Goal: Task Accomplishment & Management: Complete application form

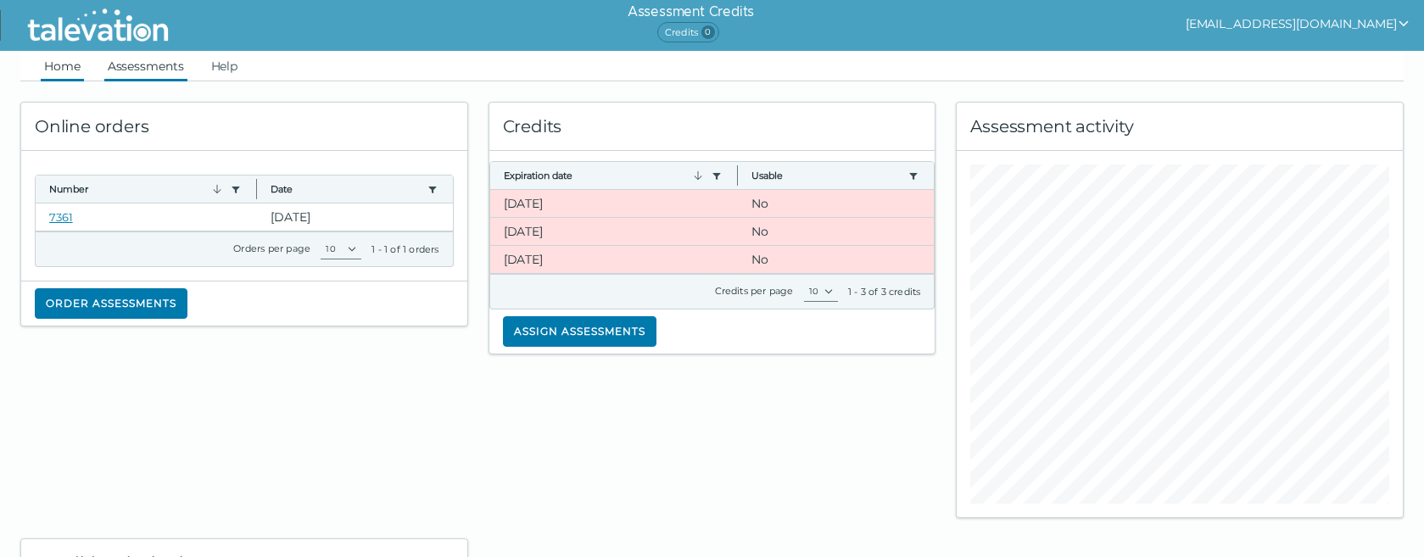
click at [132, 64] on link "Assessments" at bounding box center [145, 66] width 83 height 31
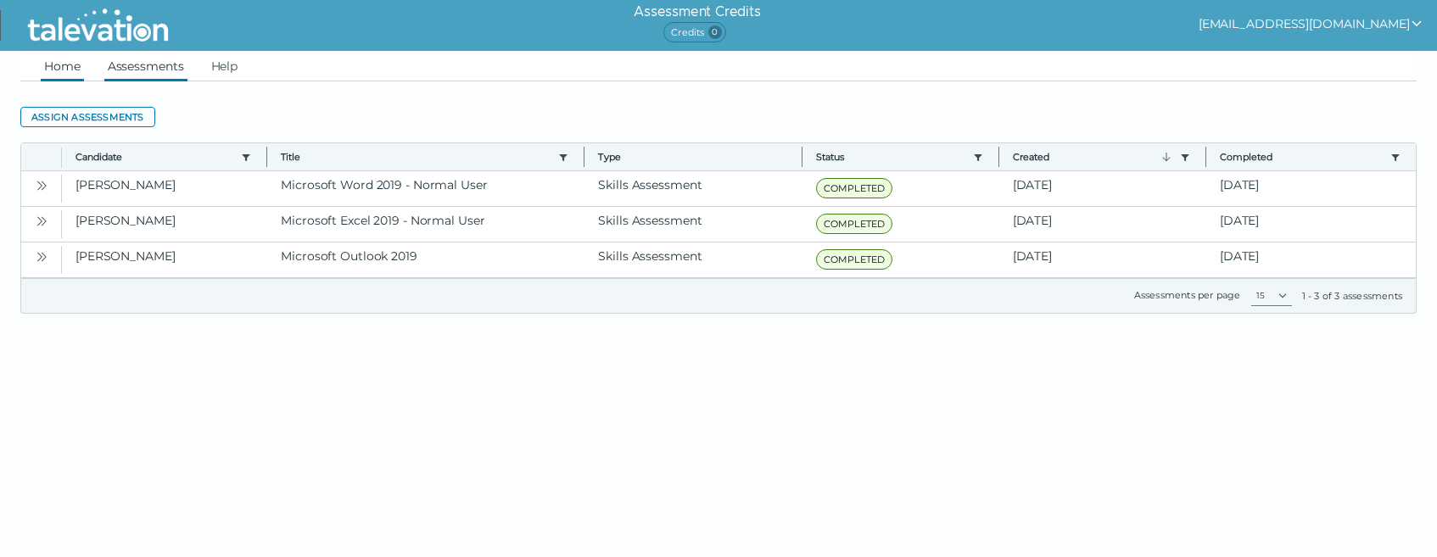
click at [56, 67] on link "Home" at bounding box center [62, 66] width 43 height 31
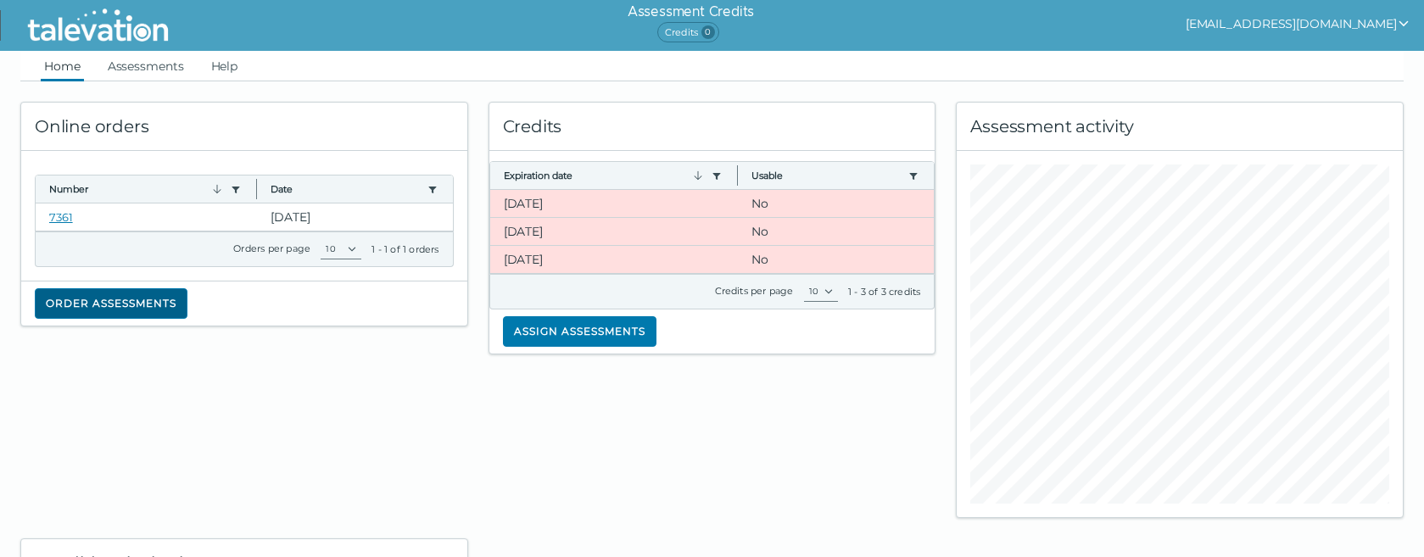
click at [99, 306] on button "Order assessments" at bounding box center [111, 303] width 153 height 31
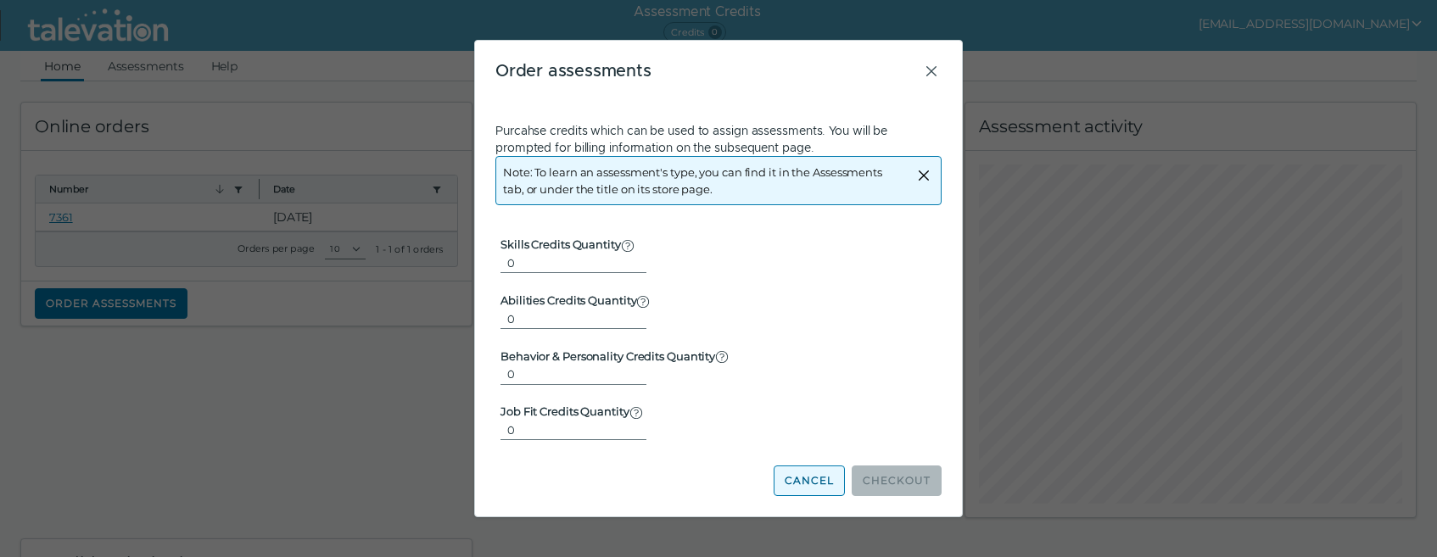
click at [818, 483] on button "Cancel" at bounding box center [809, 481] width 71 height 31
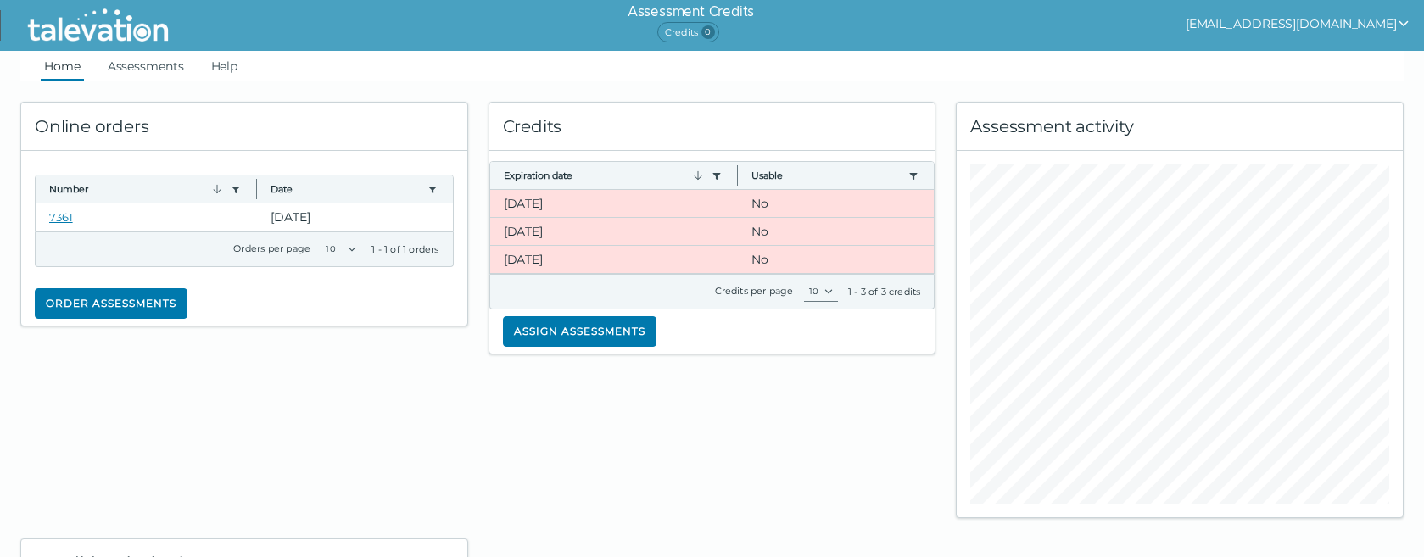
click at [88, 33] on img at bounding box center [97, 25] width 155 height 42
click at [177, 66] on link "Assessments" at bounding box center [145, 66] width 83 height 31
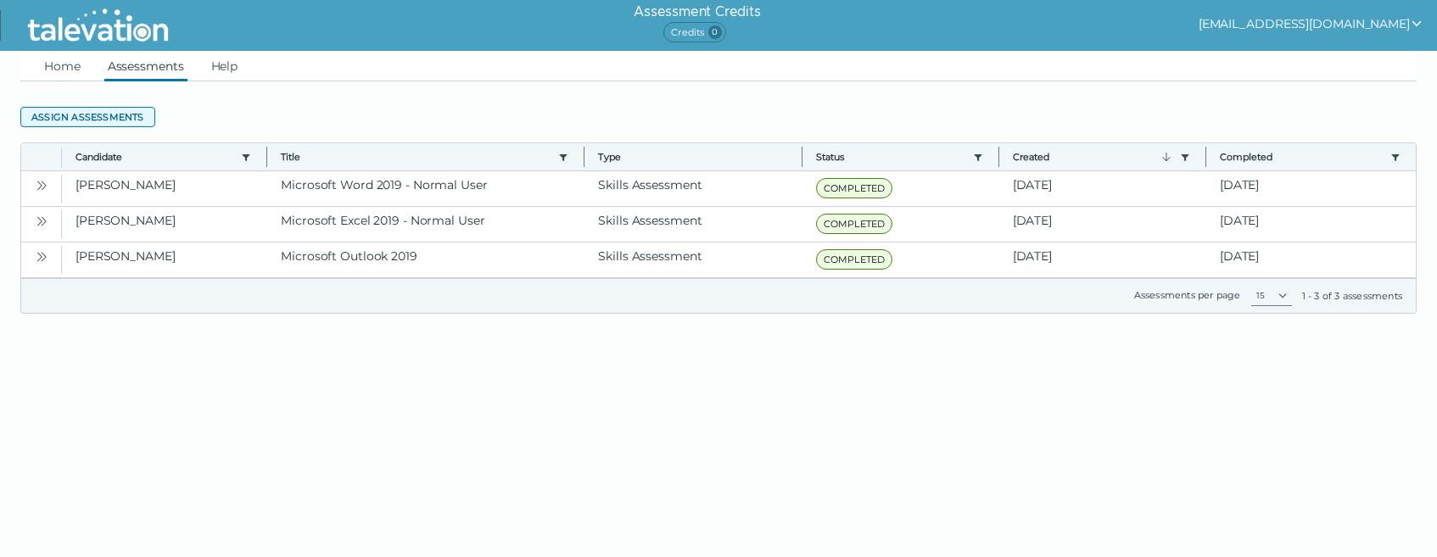
click at [112, 118] on button "Assign assessments" at bounding box center [87, 117] width 135 height 20
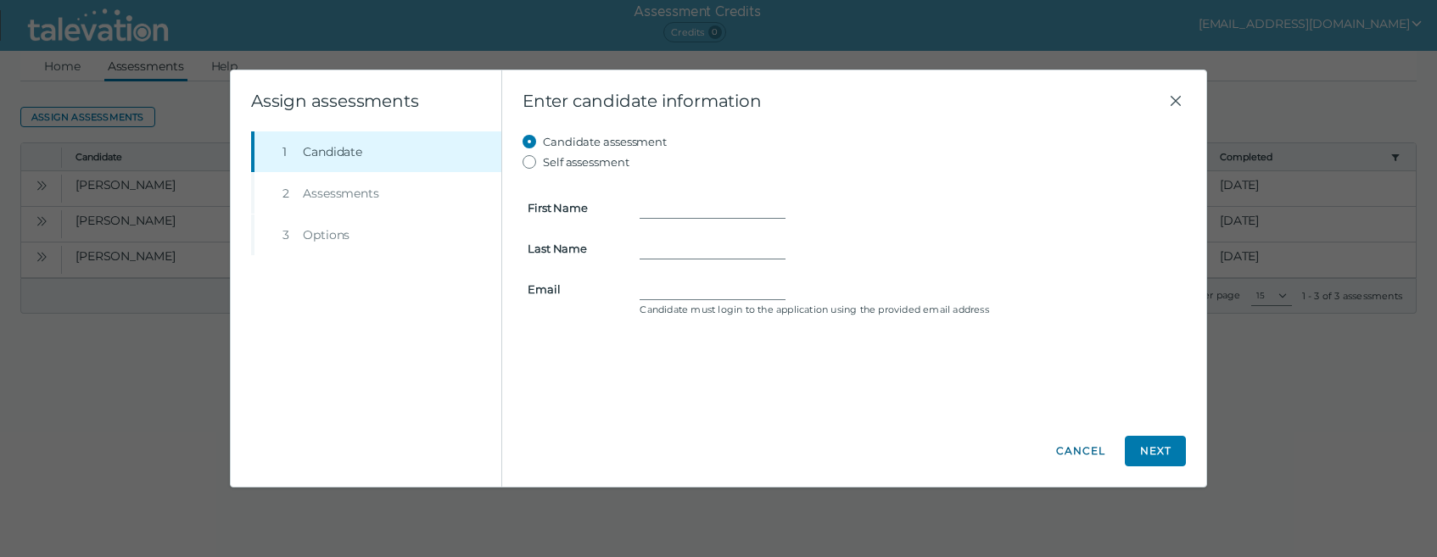
click at [1086, 451] on button "Cancel" at bounding box center [1080, 451] width 61 height 31
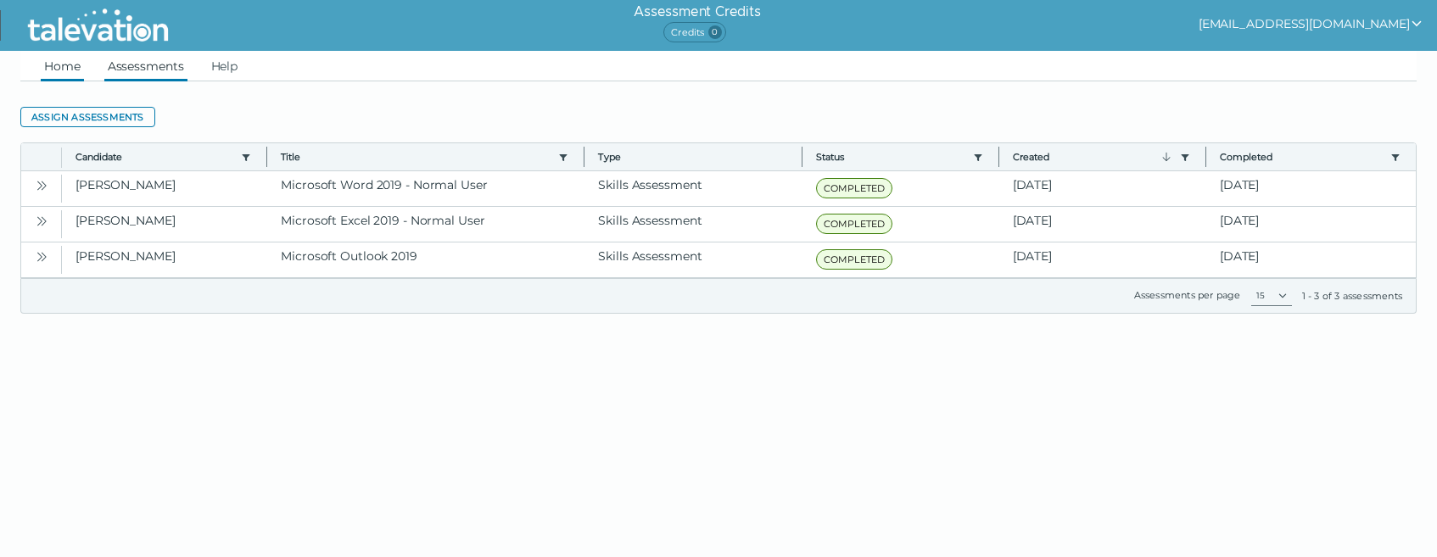
click at [54, 69] on link "Home" at bounding box center [62, 66] width 43 height 31
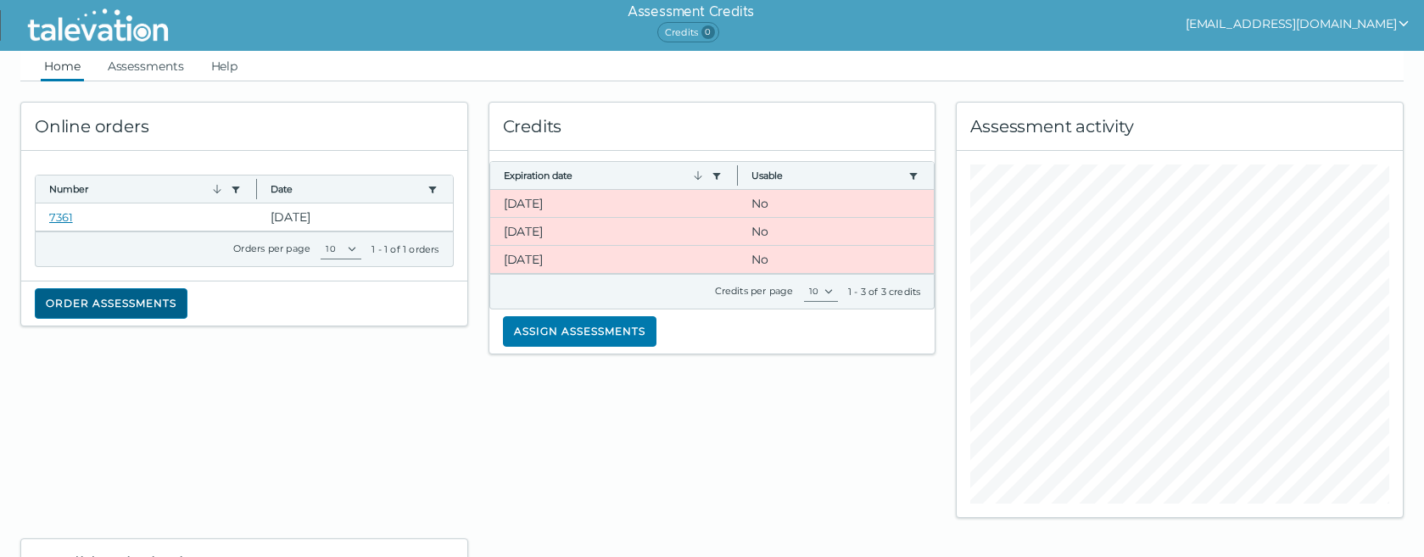
click at [117, 302] on button "Order assessments" at bounding box center [111, 303] width 153 height 31
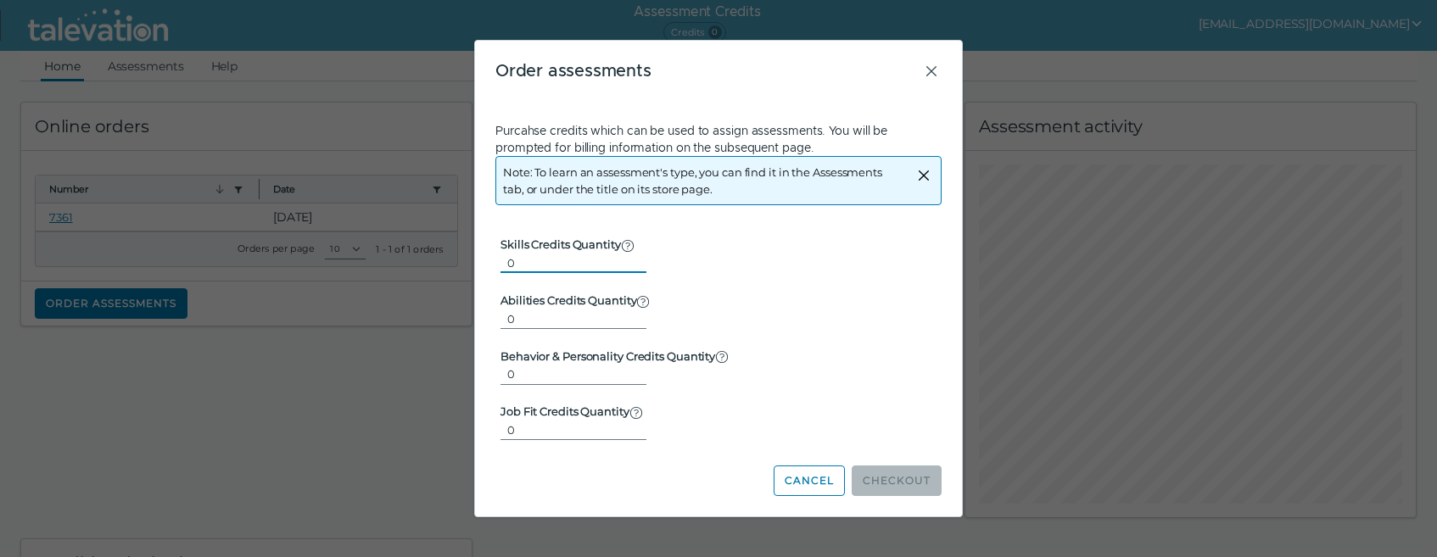
click at [623, 267] on input "0" at bounding box center [573, 263] width 146 height 20
type input "1"
click at [624, 258] on input "1" at bounding box center [573, 263] width 146 height 20
click at [902, 478] on button "Checkout" at bounding box center [897, 481] width 90 height 31
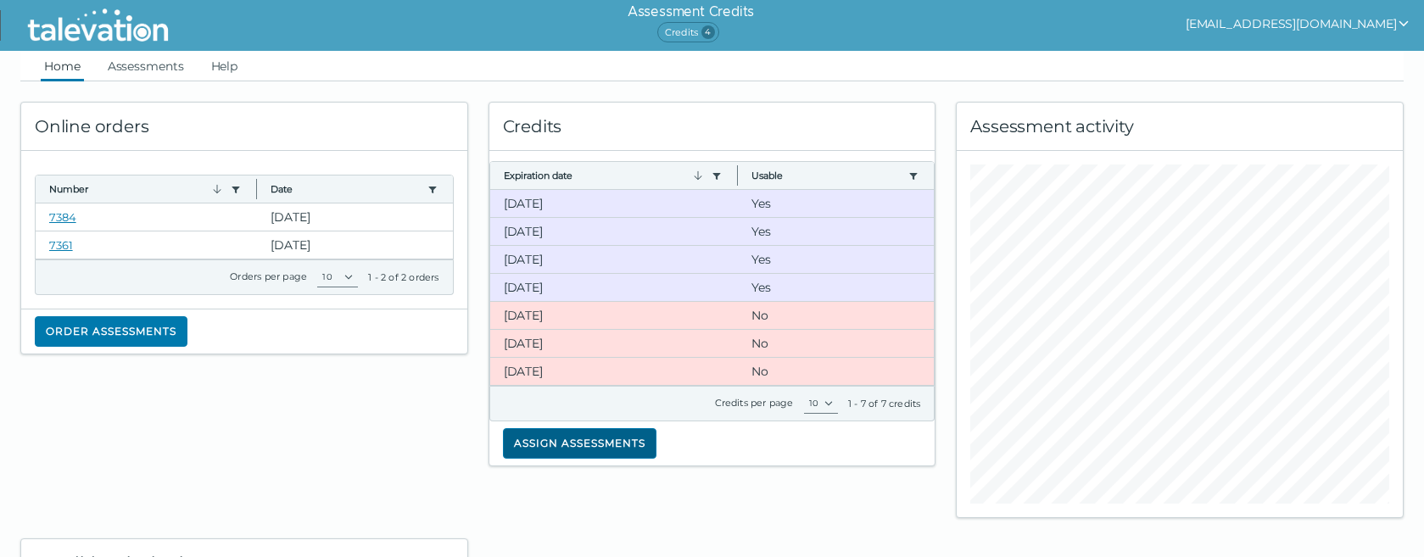
scroll to position [186, 0]
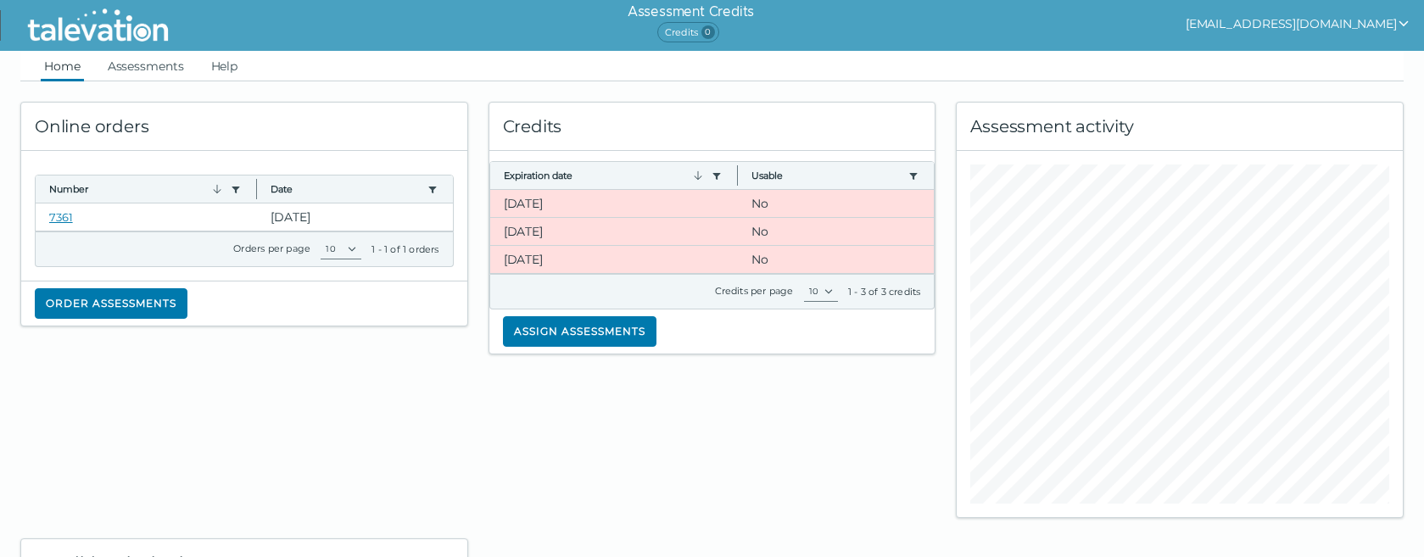
click at [64, 30] on img at bounding box center [97, 25] width 155 height 42
click at [80, 30] on img at bounding box center [97, 25] width 155 height 42
click at [121, 302] on button "Order assessments" at bounding box center [111, 303] width 153 height 31
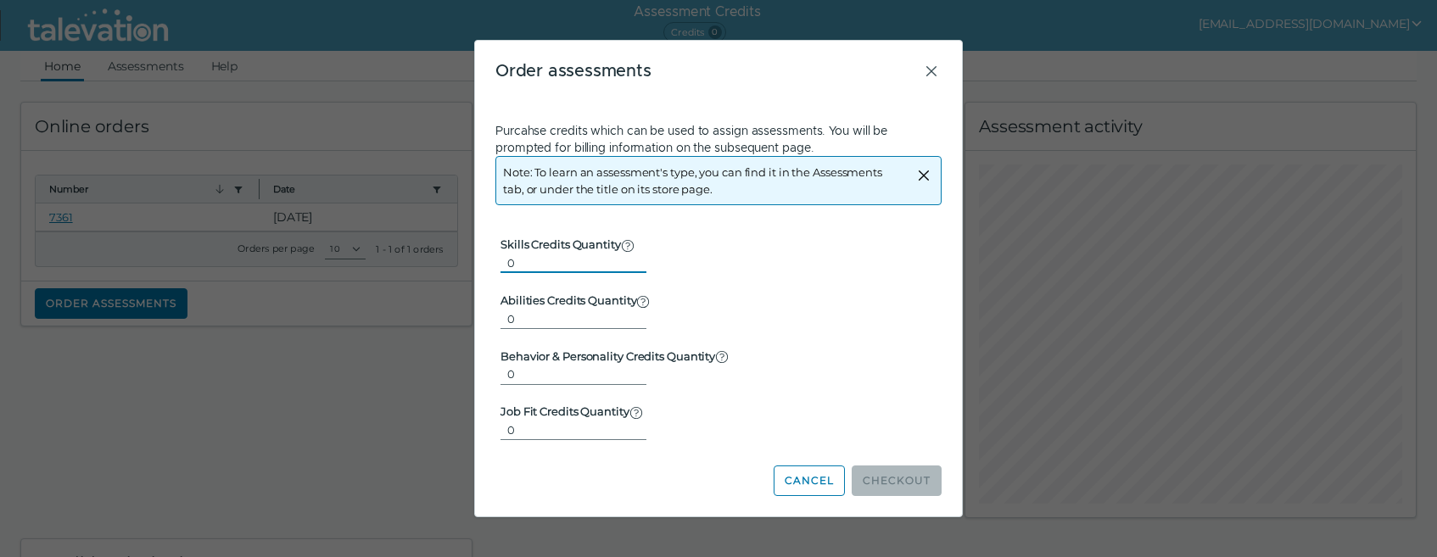
click at [623, 267] on input "0" at bounding box center [573, 263] width 146 height 20
click at [624, 267] on input "0" at bounding box center [573, 263] width 146 height 20
click at [625, 257] on input "1" at bounding box center [573, 263] width 146 height 20
type input "2"
click at [625, 257] on input "2" at bounding box center [573, 263] width 146 height 20
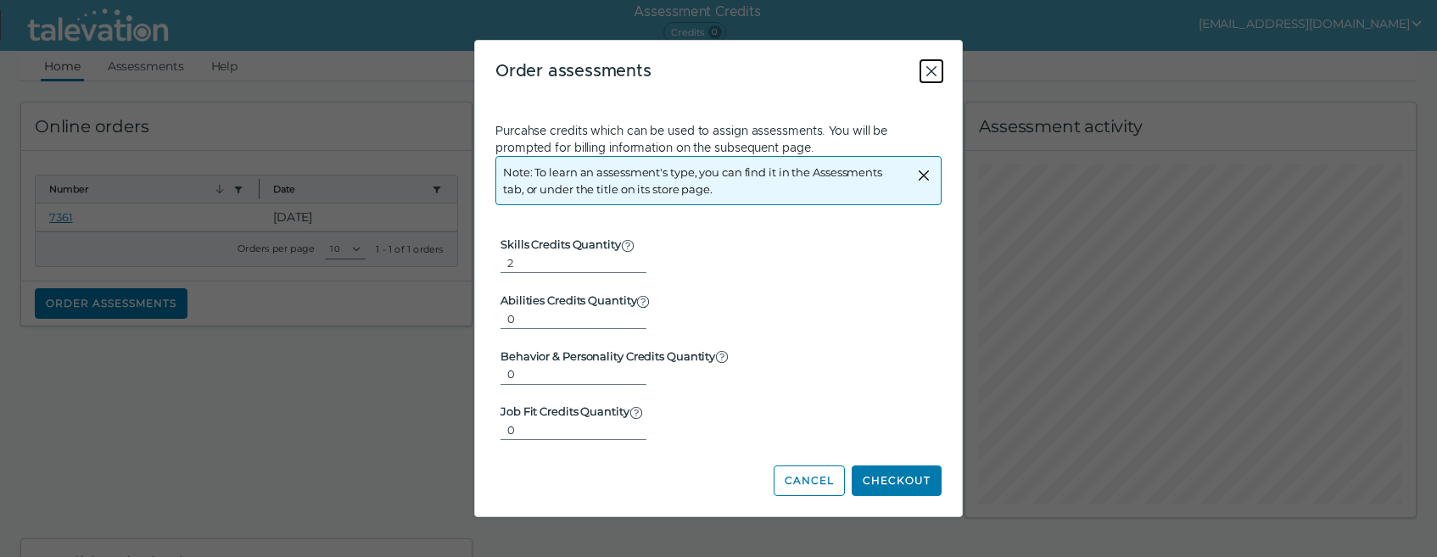
click at [932, 71] on icon "Close" at bounding box center [931, 71] width 10 height 10
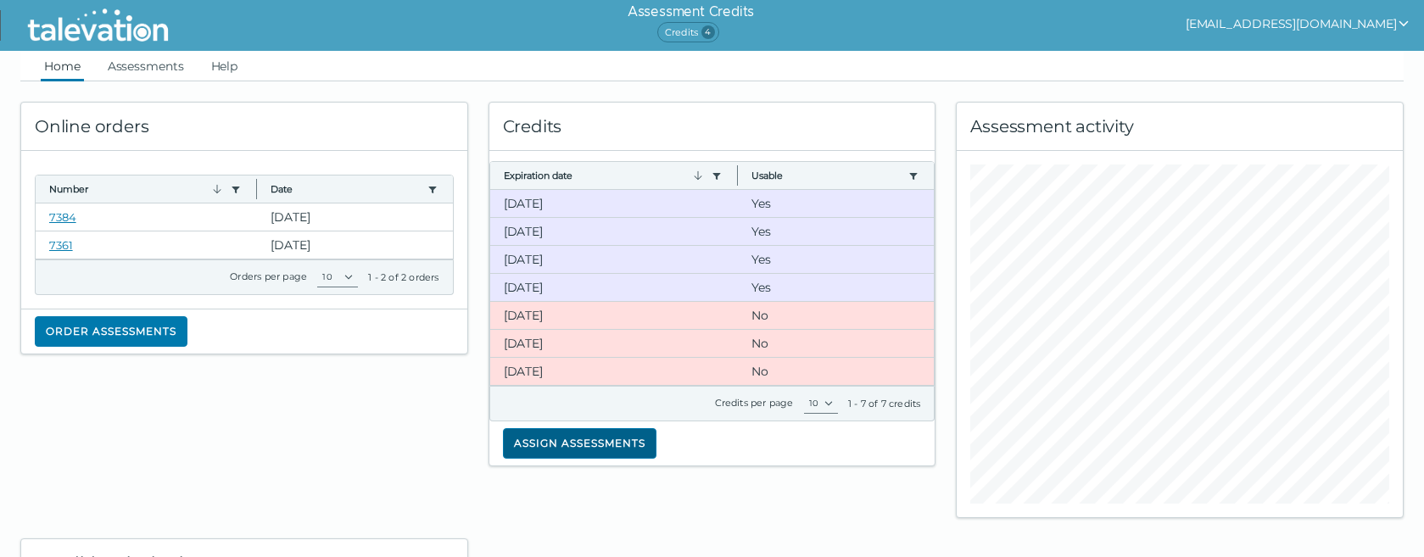
click at [560, 442] on button "Assign assessments" at bounding box center [580, 443] width 154 height 31
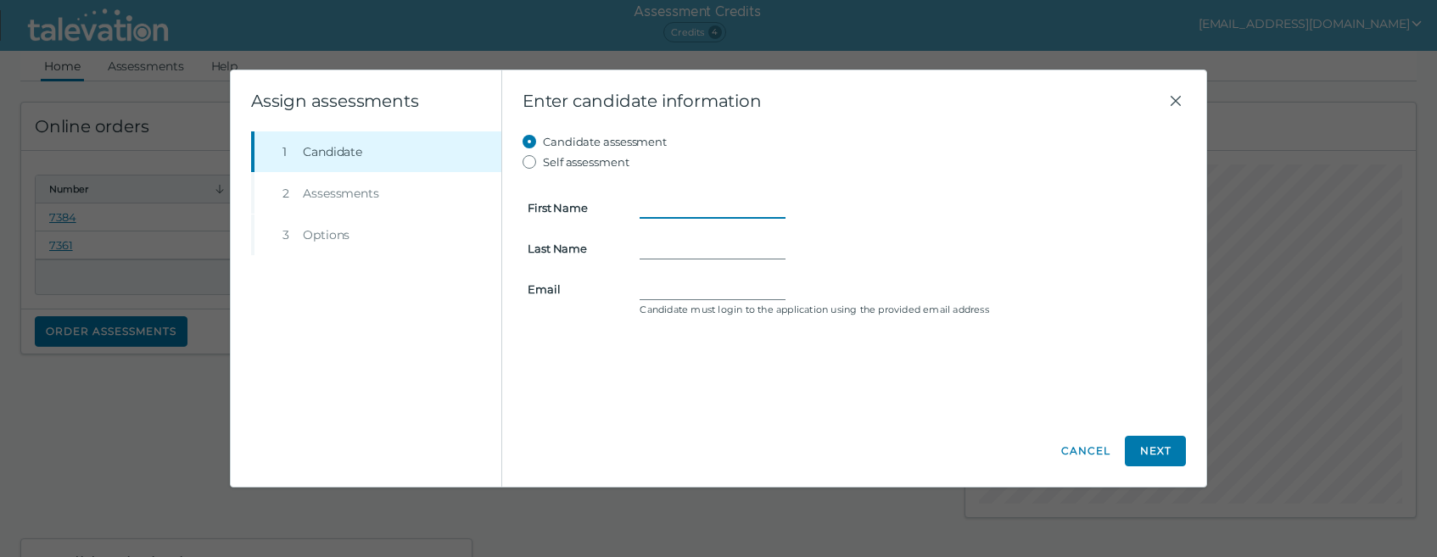
click at [653, 208] on input "First Name" at bounding box center [713, 208] width 146 height 20
type input "Antoinette"
click at [665, 252] on input "Last Name" at bounding box center [713, 248] width 146 height 20
type input "Warr"
click at [925, 243] on div "Warr" at bounding box center [910, 248] width 541 height 20
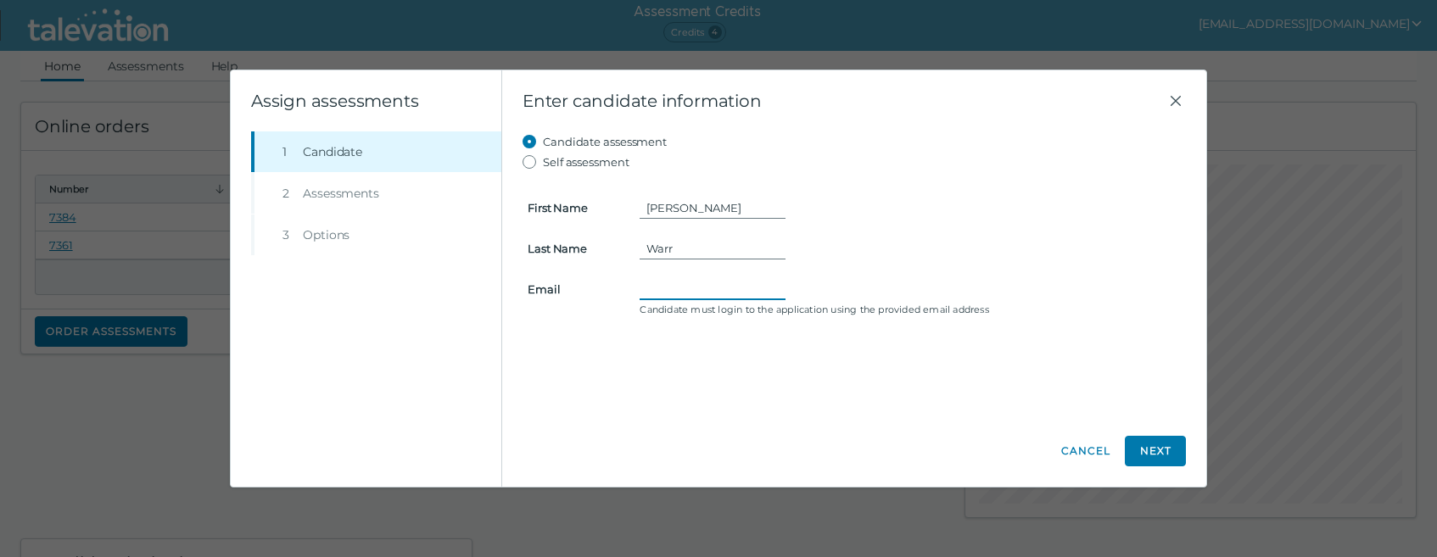
click at [672, 290] on input "Email" at bounding box center [713, 289] width 146 height 20
type input "sfil2659@gmail.com"
click at [1160, 450] on button "Next" at bounding box center [1155, 451] width 61 height 31
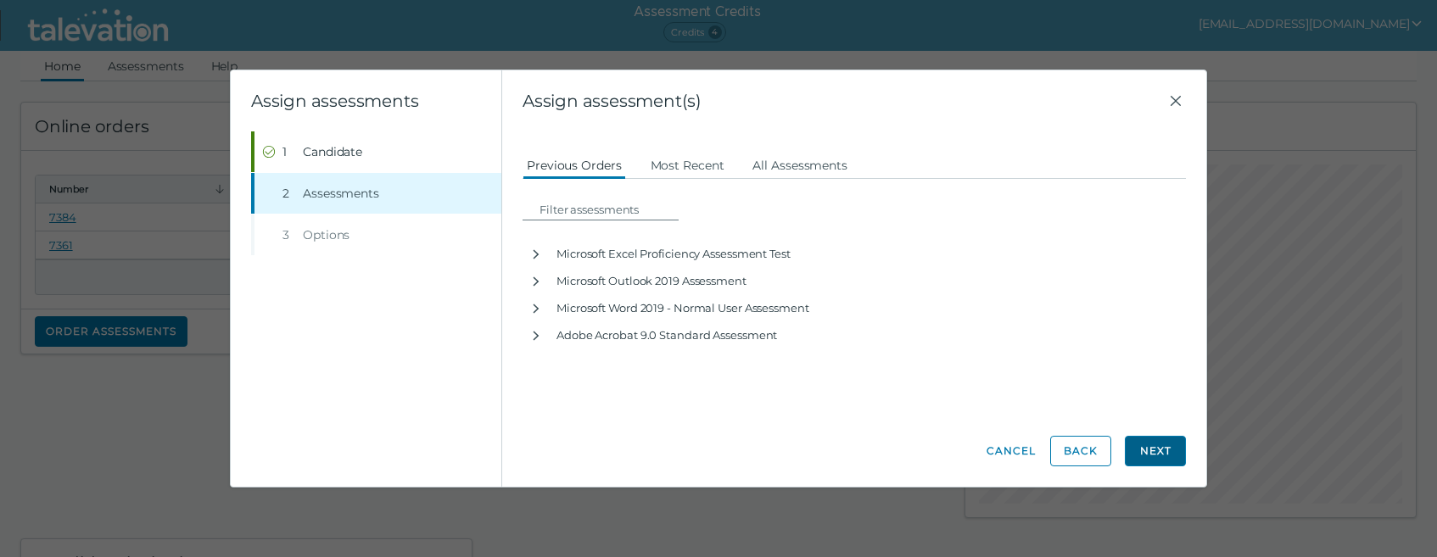
click at [1160, 450] on button "Next" at bounding box center [1155, 451] width 61 height 31
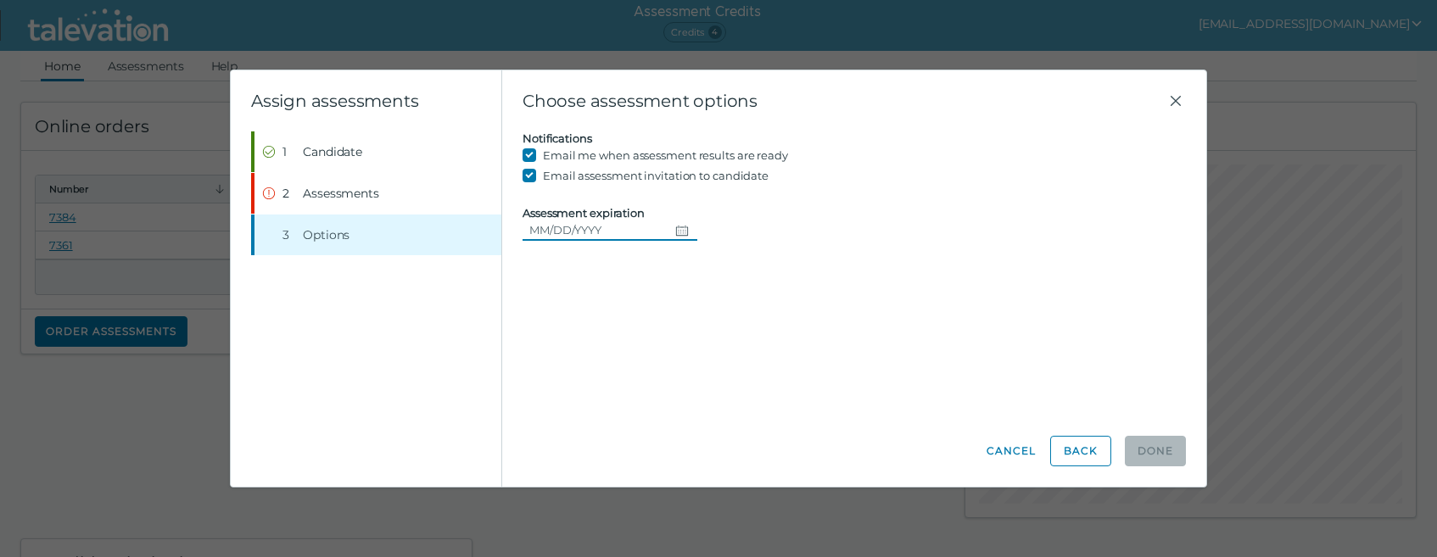
click at [675, 230] on icon "Choose date" at bounding box center [682, 231] width 14 height 14
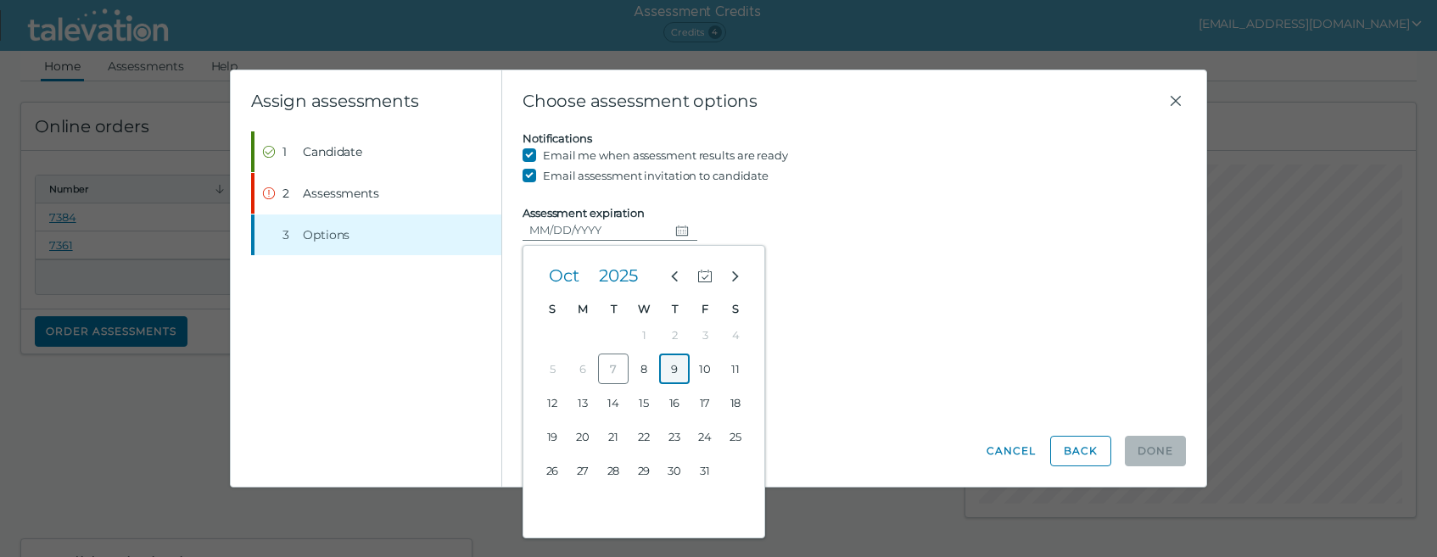
click at [678, 368] on button "9" at bounding box center [674, 369] width 31 height 31
type input "10/09/2025"
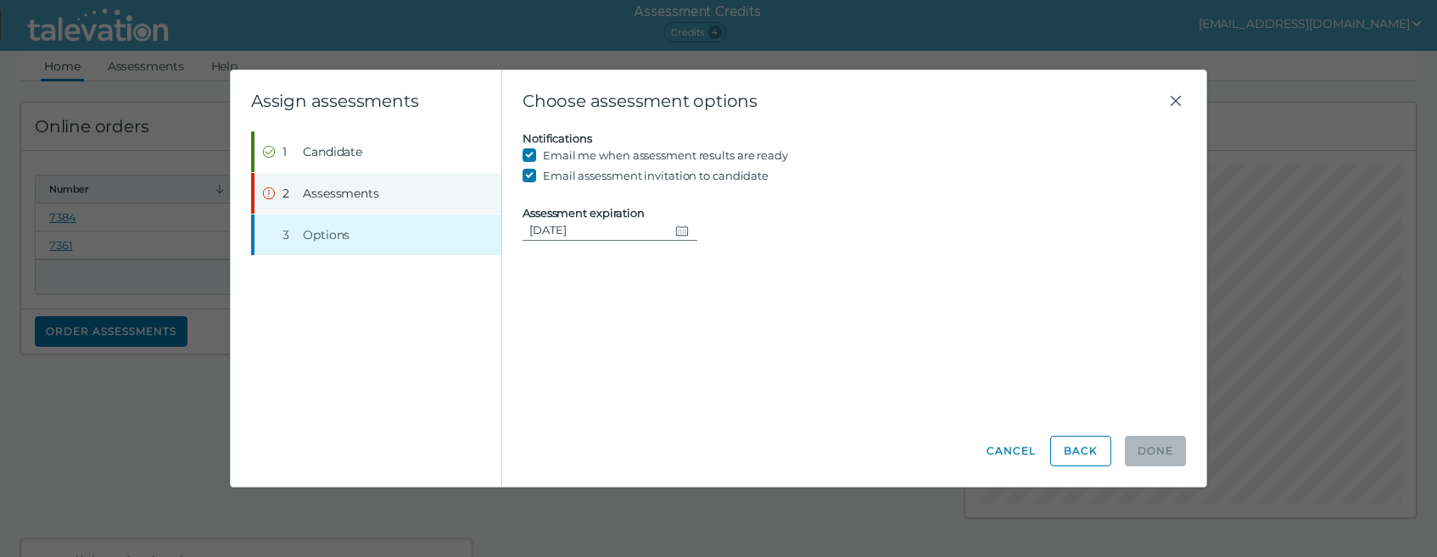
click at [320, 192] on span "Assessments" at bounding box center [341, 193] width 76 height 17
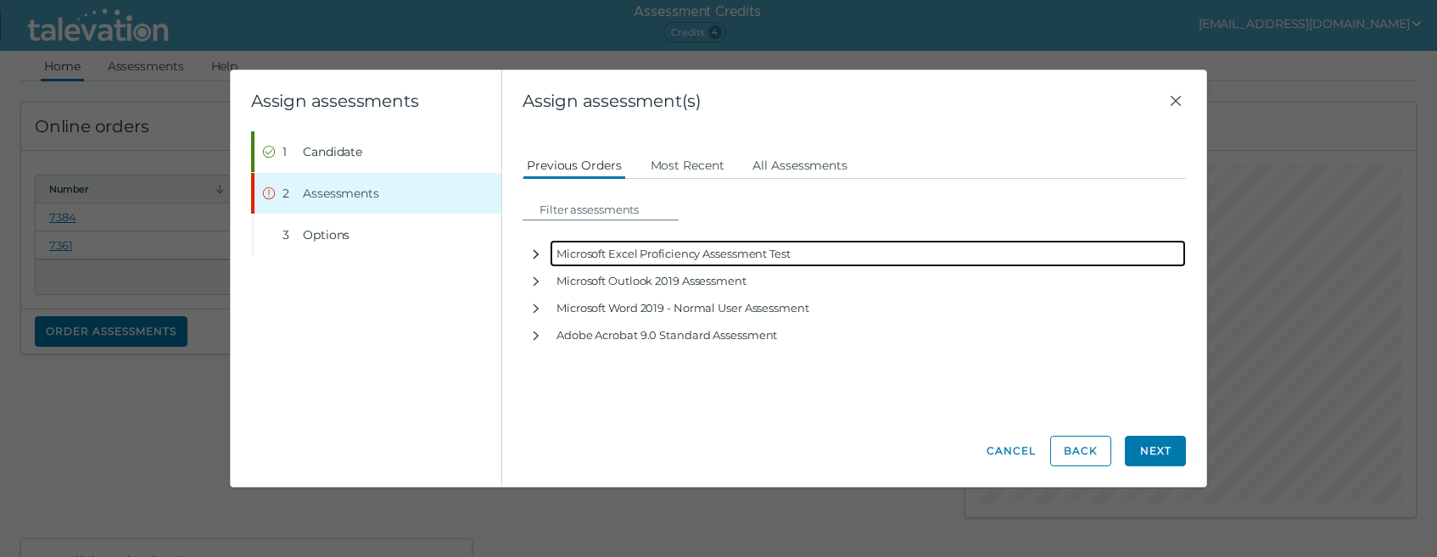
click at [537, 253] on icon "button" at bounding box center [537, 254] width 6 height 9
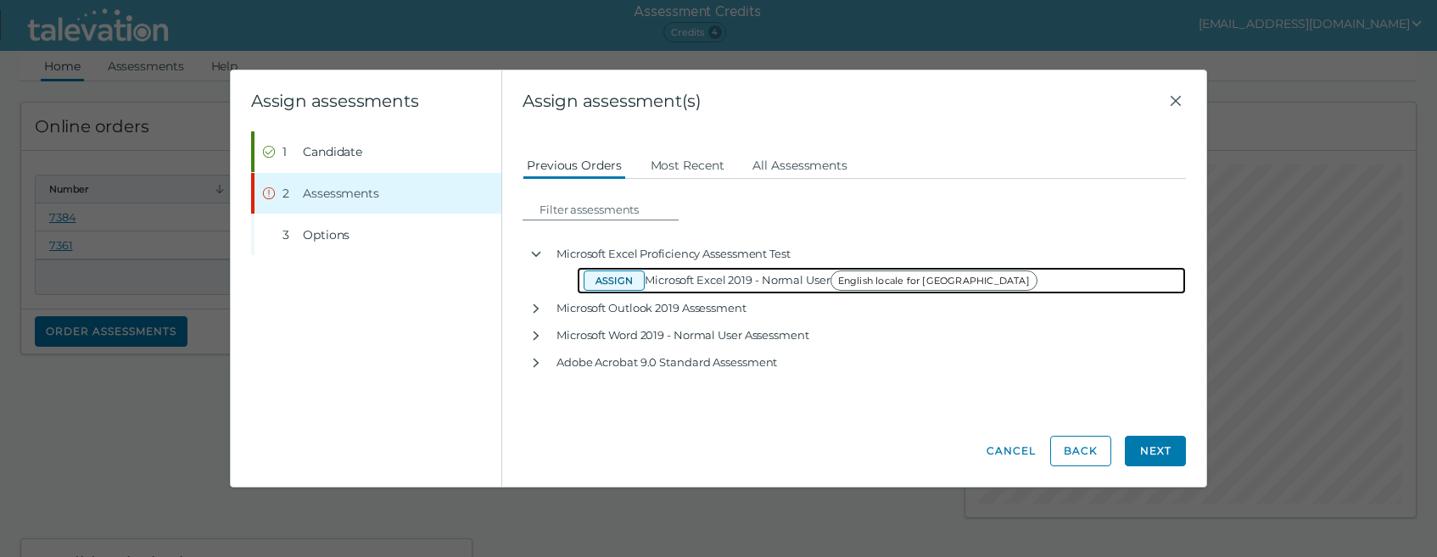
click at [610, 280] on button "Assign" at bounding box center [614, 281] width 61 height 20
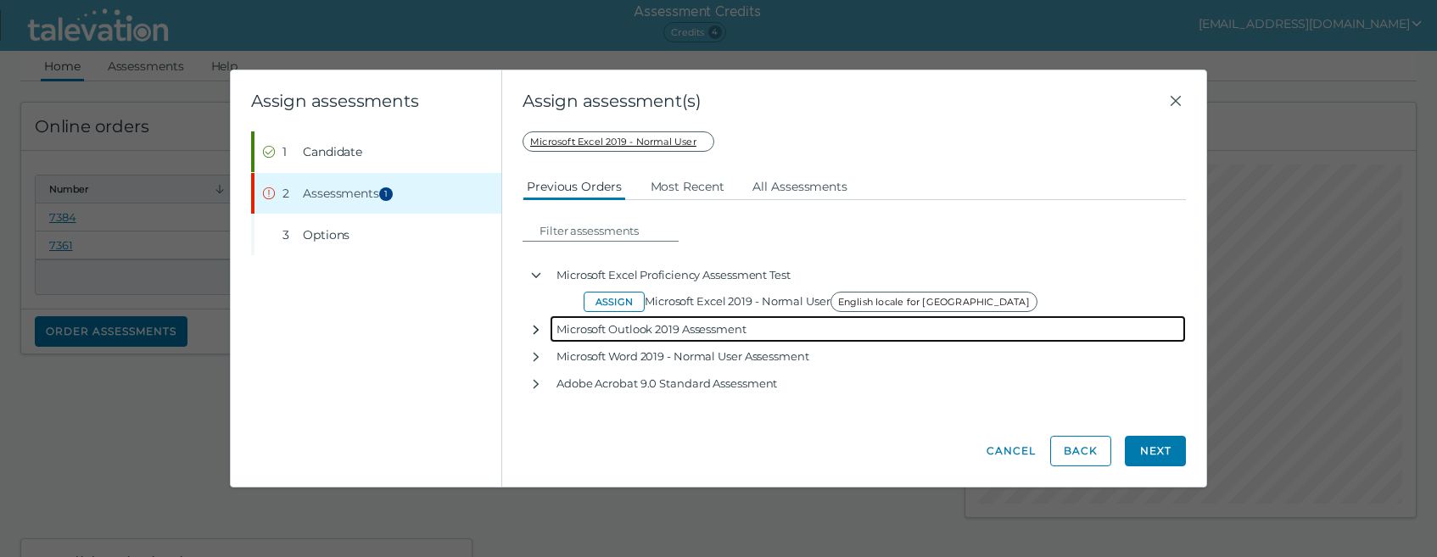
click at [539, 327] on icon "button" at bounding box center [536, 330] width 14 height 14
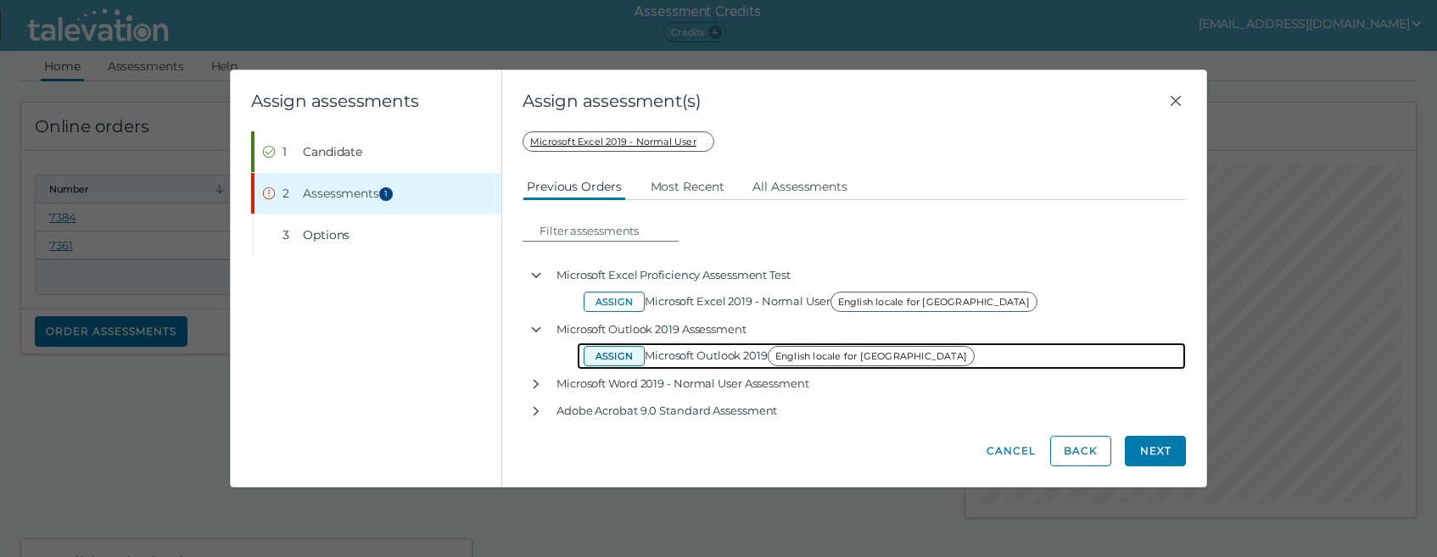
click at [620, 352] on button "Assign" at bounding box center [614, 356] width 61 height 20
click at [619, 358] on button "Assign" at bounding box center [614, 356] width 61 height 20
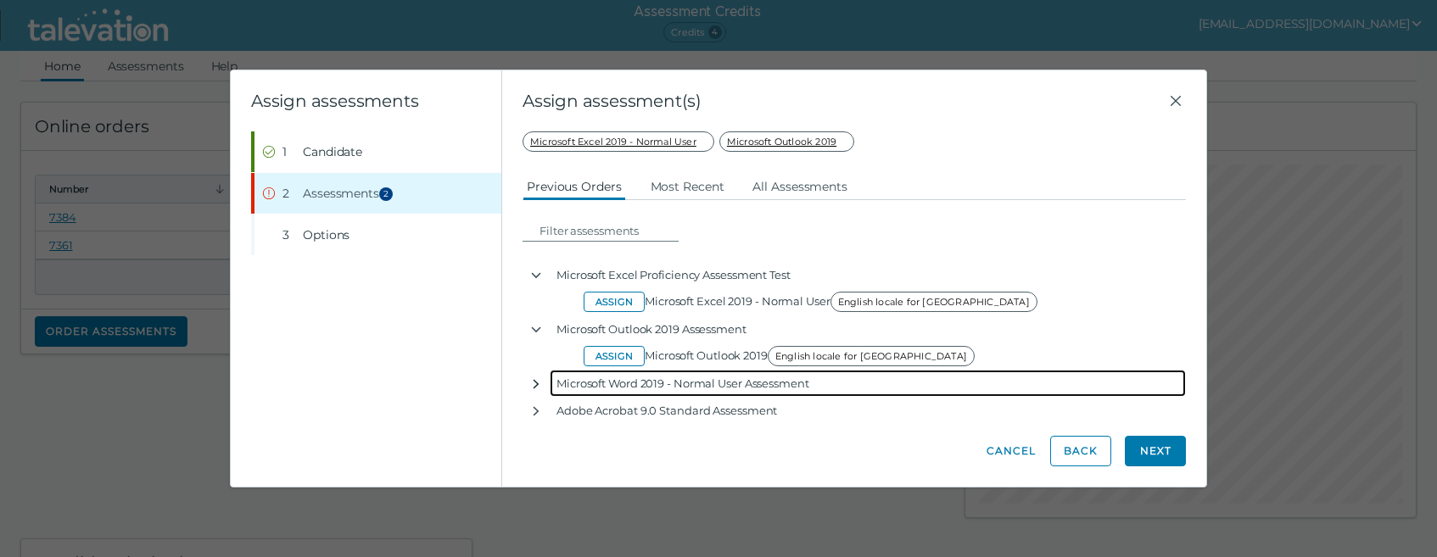
click at [534, 382] on icon "button" at bounding box center [536, 384] width 14 height 14
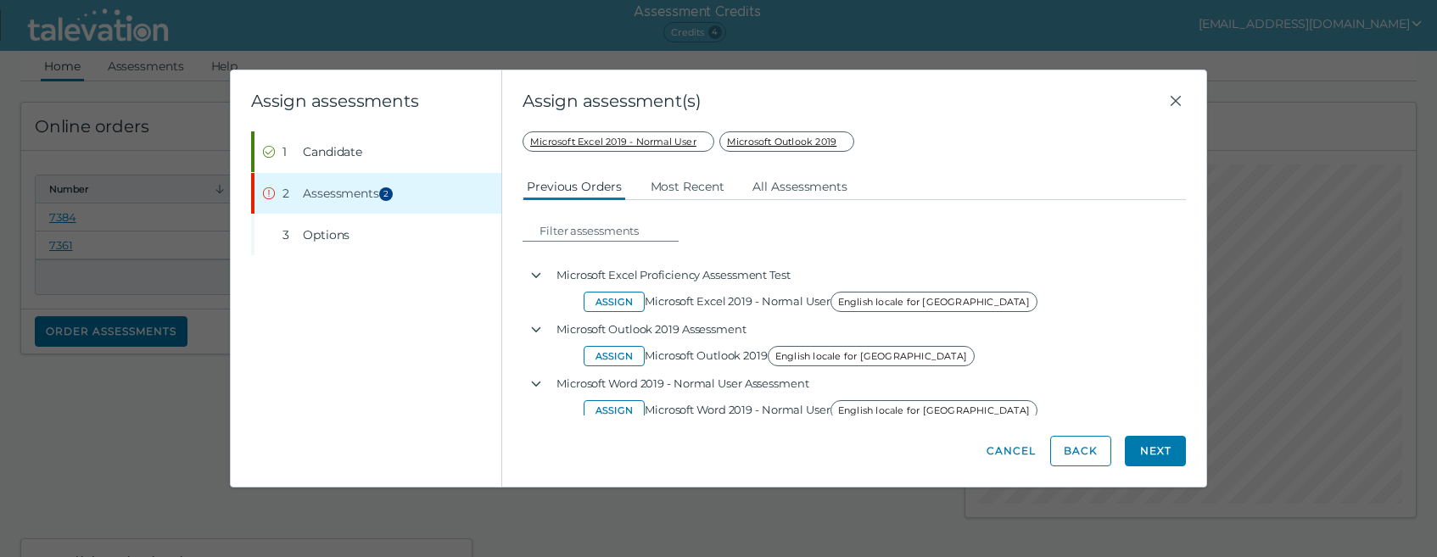
drag, startPoint x: 617, startPoint y: 407, endPoint x: 664, endPoint y: 380, distance: 54.7
click at [617, 407] on button "Assign" at bounding box center [614, 410] width 61 height 20
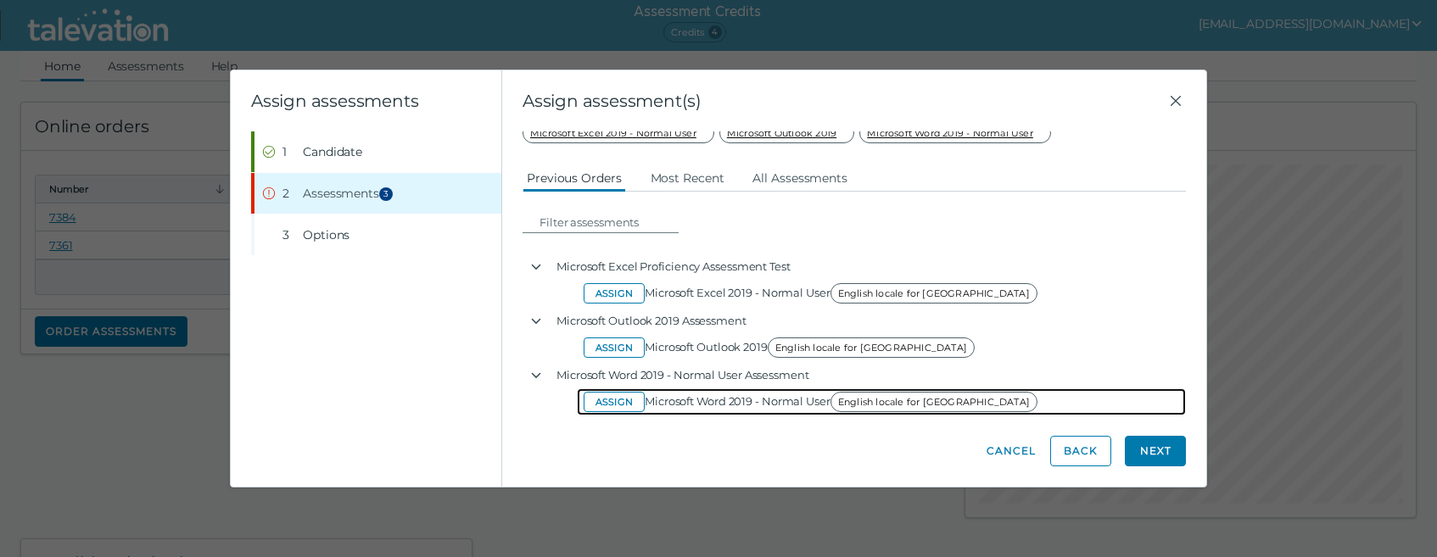
scroll to position [36, 0]
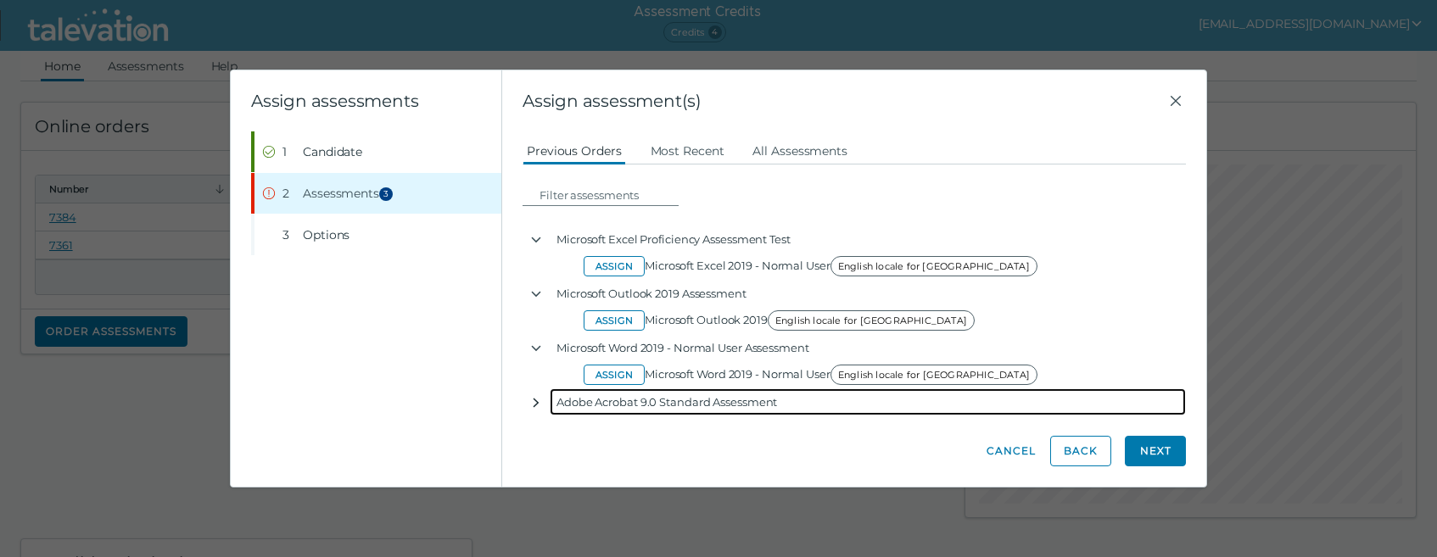
click at [537, 399] on icon "button" at bounding box center [536, 403] width 14 height 14
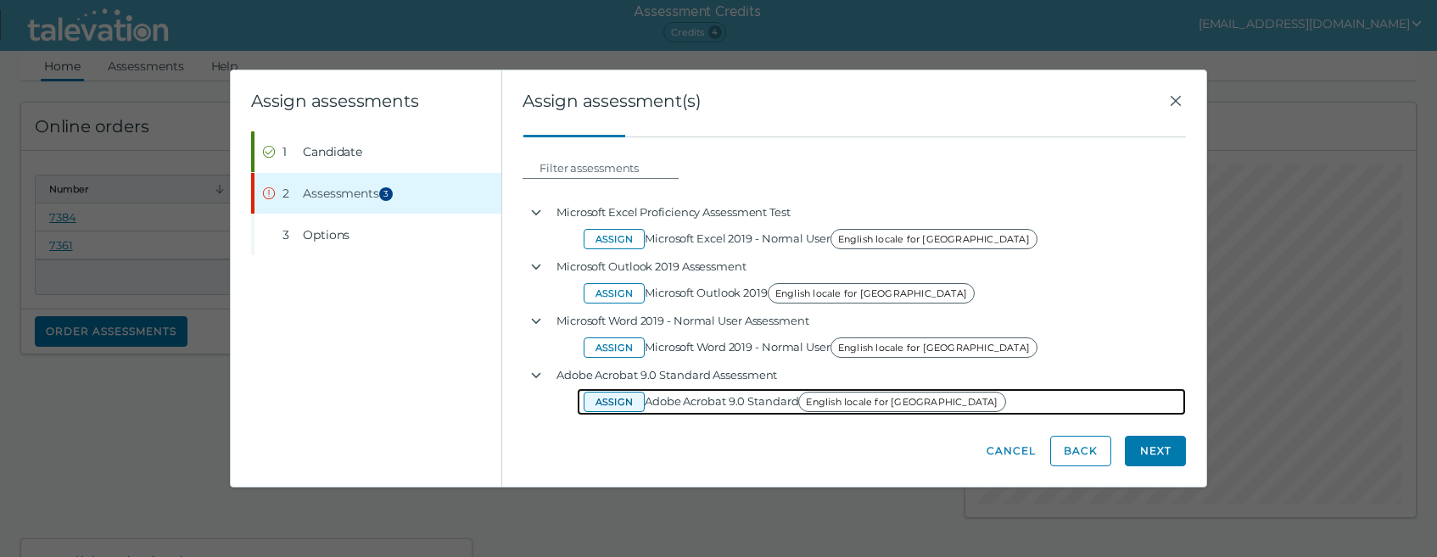
click at [615, 399] on button "Assign" at bounding box center [614, 402] width 61 height 20
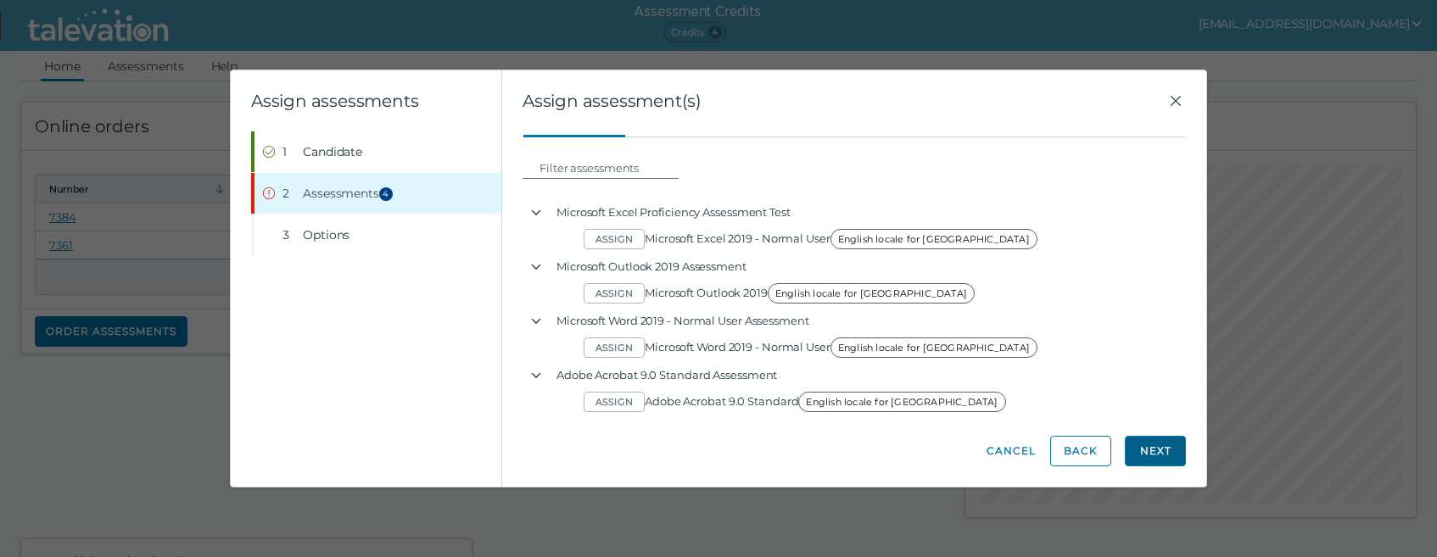
click at [1150, 451] on button "Next" at bounding box center [1155, 451] width 61 height 31
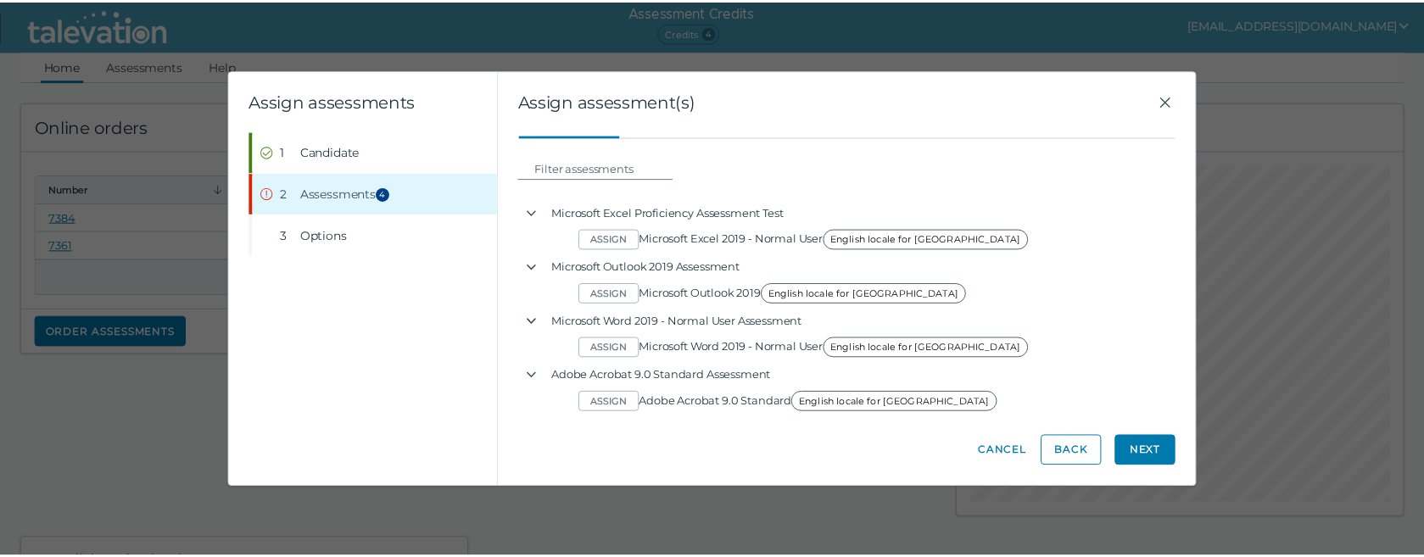
scroll to position [0, 0]
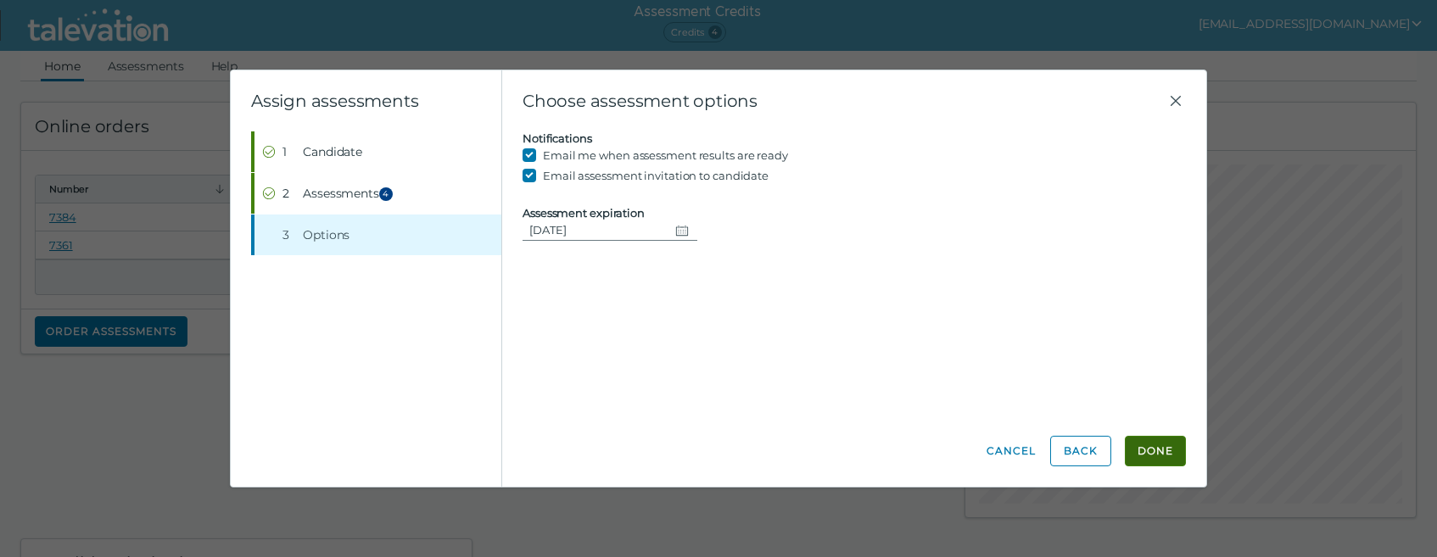
click at [1161, 449] on button "Done" at bounding box center [1155, 451] width 61 height 31
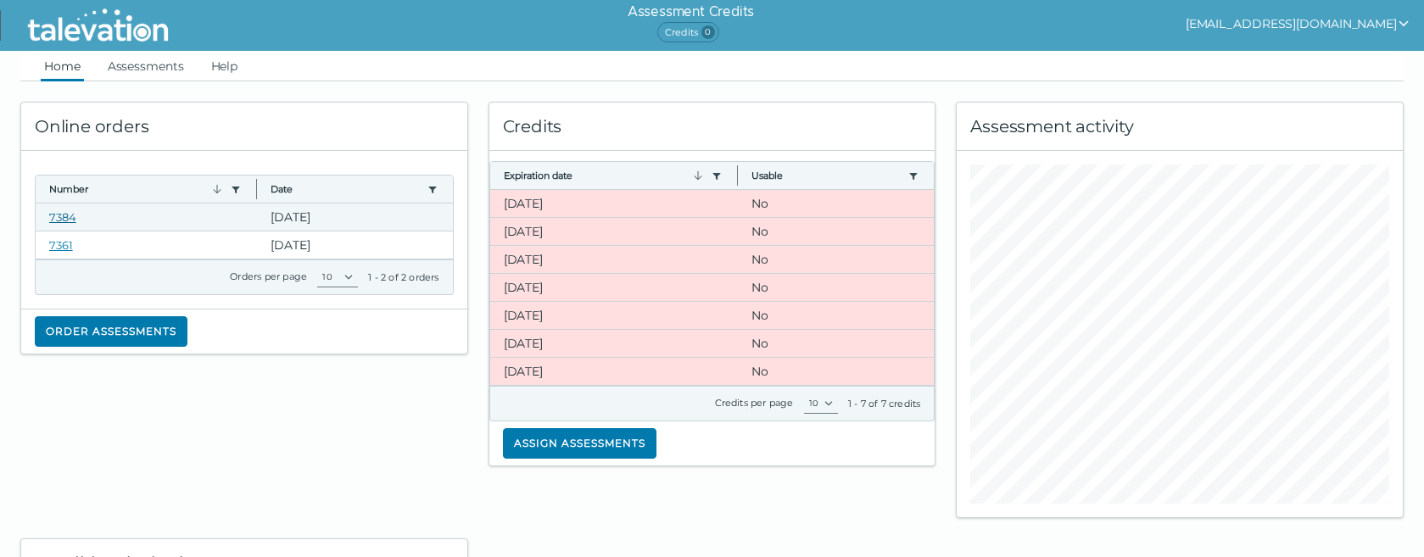
click at [68, 219] on link "7384" at bounding box center [62, 217] width 27 height 14
